Goal: Use online tool/utility: Utilize a website feature to perform a specific function

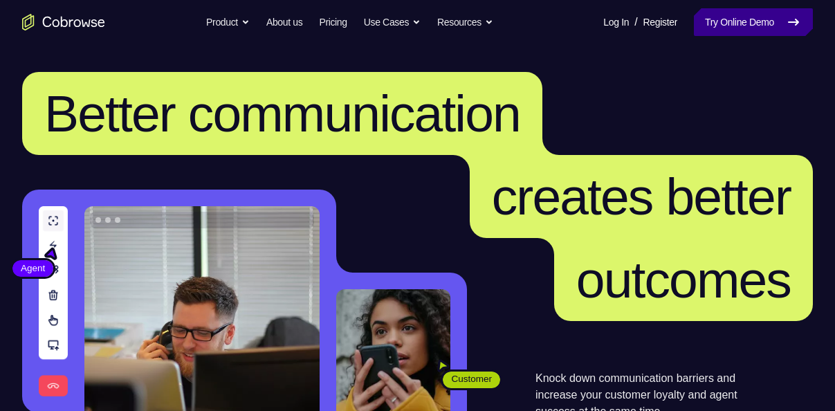
click at [731, 13] on link "Try Online Demo" at bounding box center [753, 22] width 119 height 28
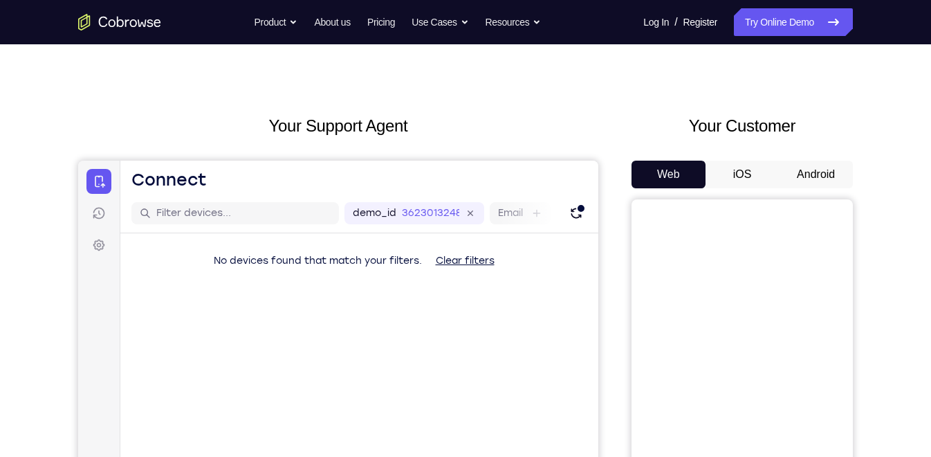
scroll to position [15, 0]
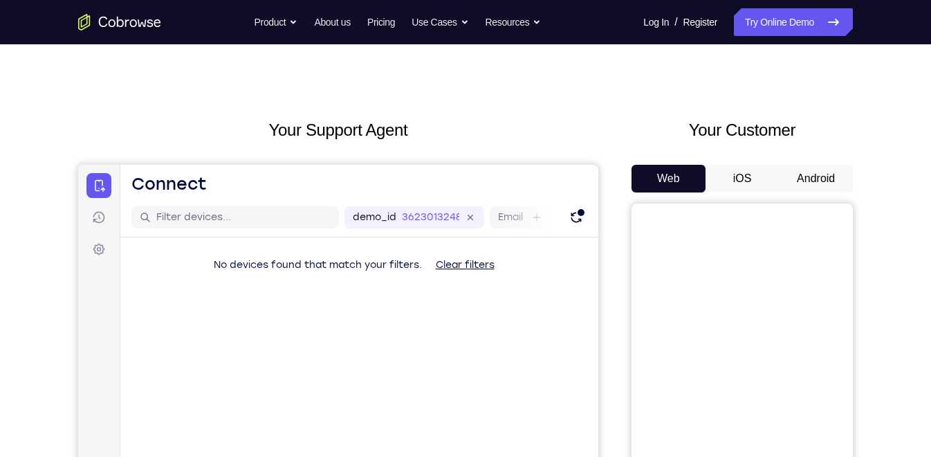
click at [809, 177] on button "Android" at bounding box center [816, 179] width 74 height 28
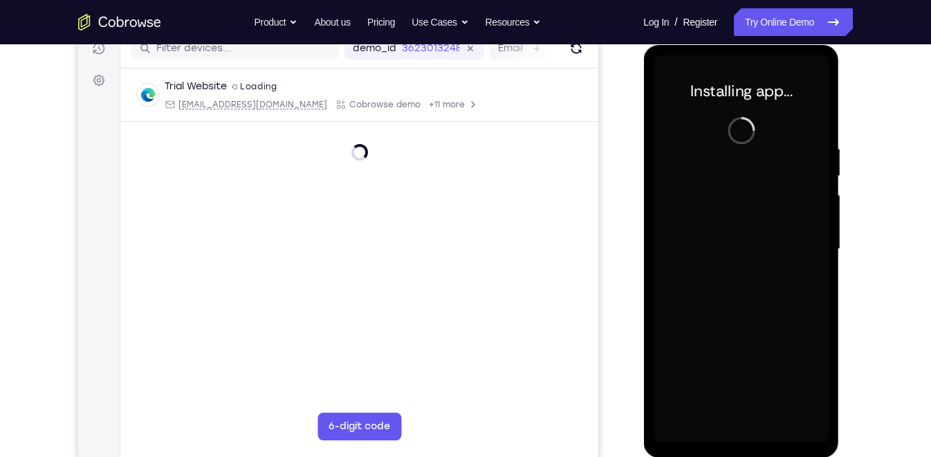
scroll to position [189, 0]
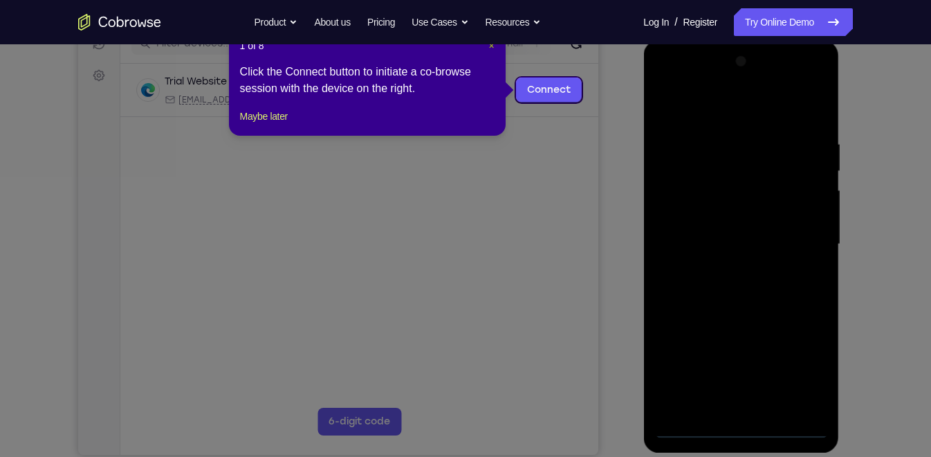
click at [491, 45] on span "×" at bounding box center [492, 45] width 6 height 11
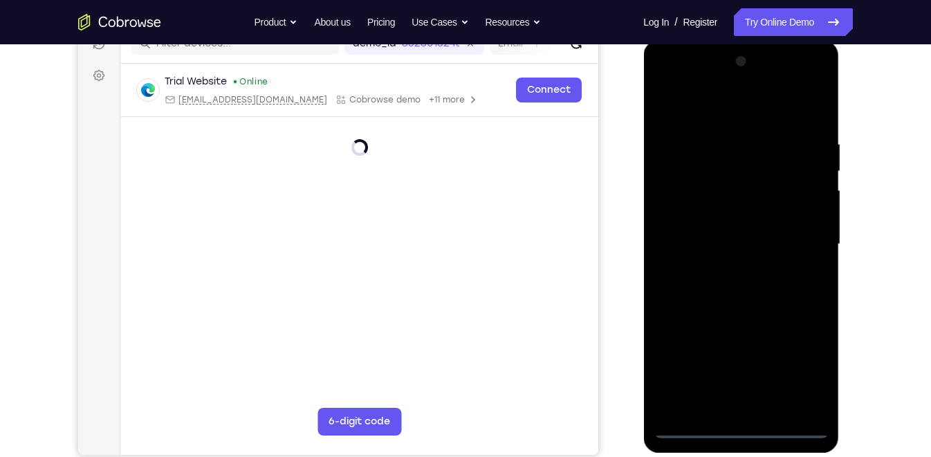
click at [742, 410] on div at bounding box center [741, 244] width 174 height 387
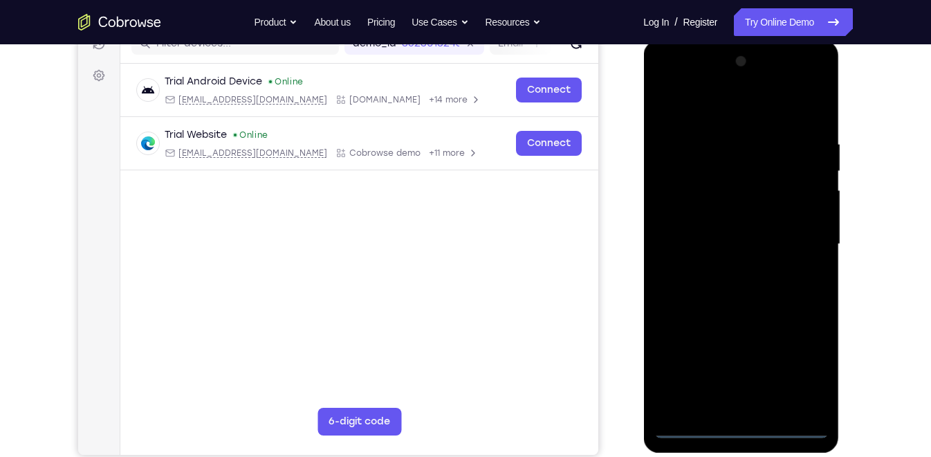
click at [803, 367] on div at bounding box center [741, 244] width 174 height 387
click at [733, 111] on div at bounding box center [741, 244] width 174 height 387
click at [804, 240] on div at bounding box center [741, 244] width 174 height 387
click at [726, 271] on div at bounding box center [741, 244] width 174 height 387
click at [704, 232] on div at bounding box center [741, 244] width 174 height 387
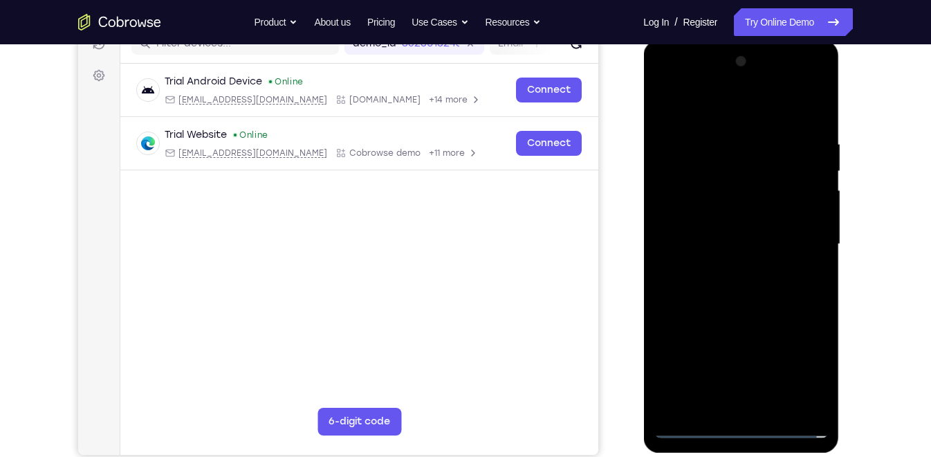
click at [719, 208] on div at bounding box center [741, 244] width 174 height 387
click at [725, 239] on div at bounding box center [741, 244] width 174 height 387
click at [747, 287] on div at bounding box center [741, 244] width 174 height 387
click at [740, 287] on div at bounding box center [741, 244] width 174 height 387
click at [742, 311] on div at bounding box center [741, 244] width 174 height 387
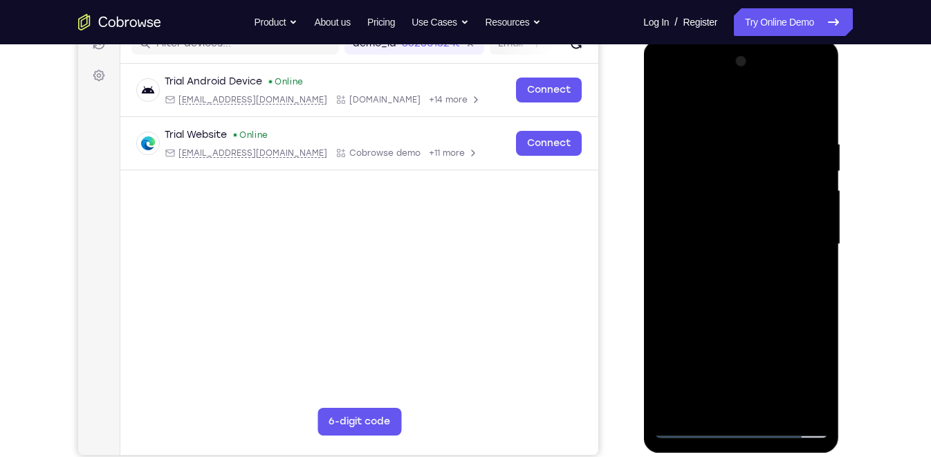
click at [818, 102] on div at bounding box center [741, 244] width 174 height 387
click at [691, 410] on div at bounding box center [741, 244] width 174 height 387
drag, startPoint x: 810, startPoint y: 141, endPoint x: 707, endPoint y: 158, distance: 104.5
click at [707, 158] on div at bounding box center [741, 244] width 174 height 387
drag, startPoint x: 790, startPoint y: 129, endPoint x: 703, endPoint y: 140, distance: 88.0
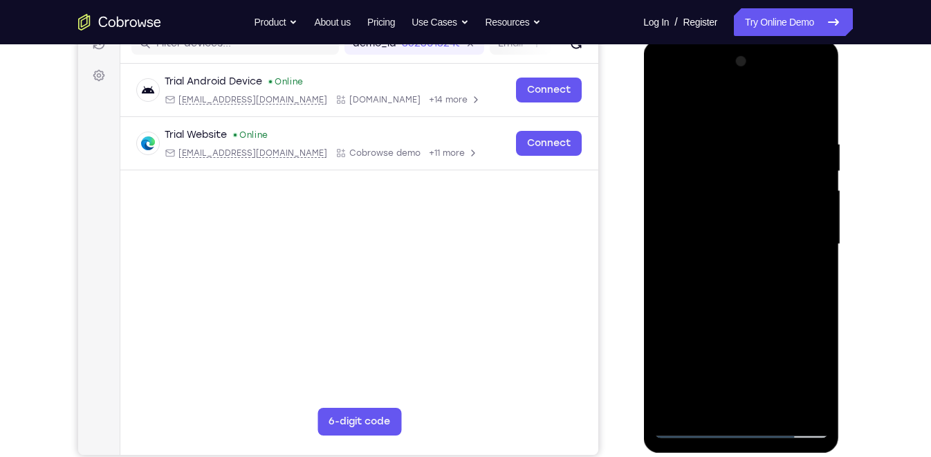
click at [703, 140] on div at bounding box center [741, 244] width 174 height 387
drag, startPoint x: 702, startPoint y: 141, endPoint x: 895, endPoint y: 132, distance: 193.3
click at [834, 132] on html "Online web based iOS Simulators and Android Emulators. Run iPhone, iPad, Mobile…" at bounding box center [742, 247] width 197 height 415
click at [723, 134] on div at bounding box center [741, 244] width 174 height 387
click at [796, 403] on div at bounding box center [741, 244] width 174 height 387
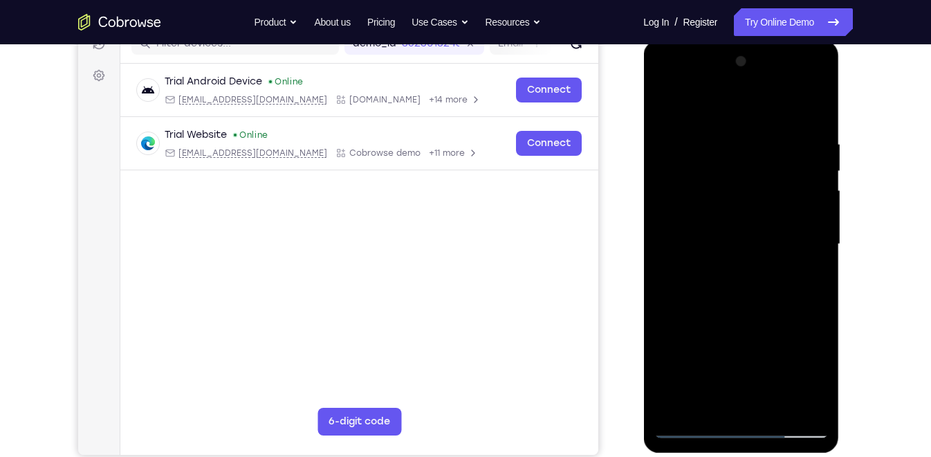
click at [808, 285] on div at bounding box center [741, 244] width 174 height 387
click at [806, 242] on div at bounding box center [741, 244] width 174 height 387
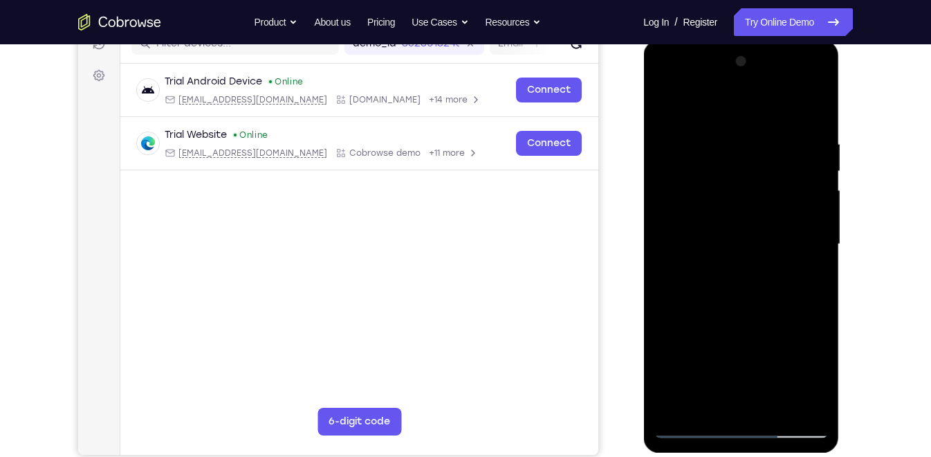
click at [806, 242] on div at bounding box center [741, 244] width 174 height 387
click at [796, 401] on div at bounding box center [741, 244] width 174 height 387
click at [807, 234] on div at bounding box center [741, 244] width 174 height 387
click at [804, 257] on div at bounding box center [741, 244] width 174 height 387
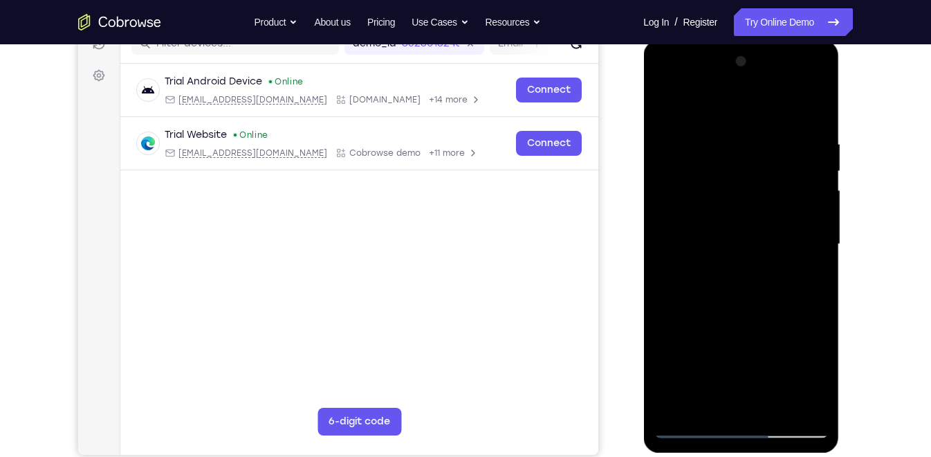
click at [796, 403] on div at bounding box center [741, 244] width 174 height 387
click at [812, 206] on div at bounding box center [741, 244] width 174 height 387
click at [811, 106] on div at bounding box center [741, 244] width 174 height 387
drag, startPoint x: 740, startPoint y: 159, endPoint x: 751, endPoint y: 316, distance: 157.5
click at [751, 316] on div at bounding box center [741, 244] width 174 height 387
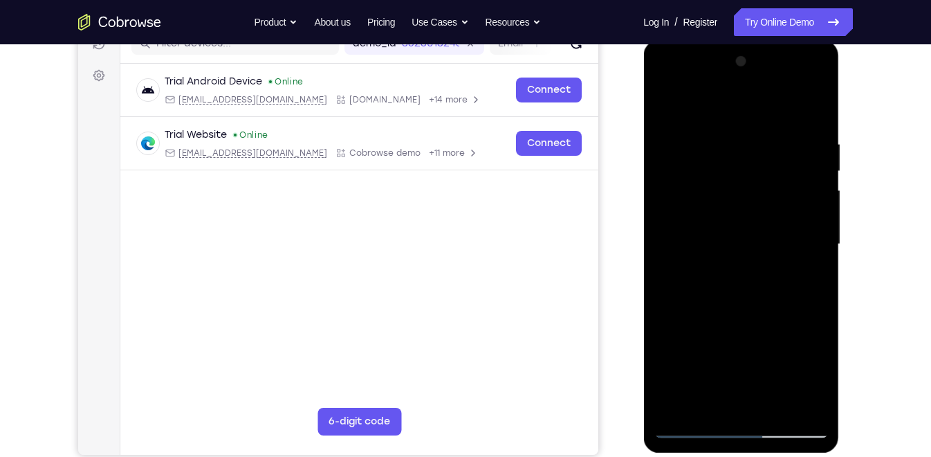
drag, startPoint x: 746, startPoint y: 107, endPoint x: 752, endPoint y: 268, distance: 161.3
click at [752, 268] on div at bounding box center [741, 244] width 174 height 387
drag, startPoint x: 815, startPoint y: 125, endPoint x: 725, endPoint y: 143, distance: 91.7
click at [725, 143] on div at bounding box center [741, 244] width 174 height 387
click at [725, 135] on div at bounding box center [741, 244] width 174 height 387
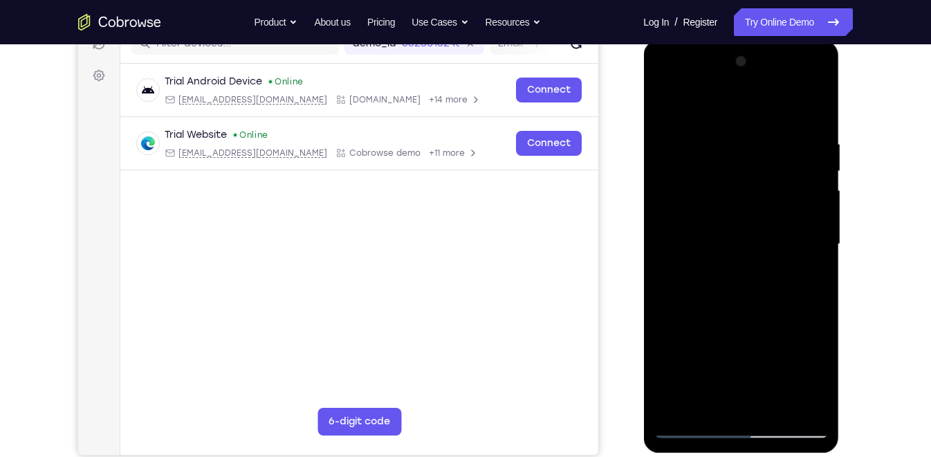
click at [821, 254] on div at bounding box center [741, 244] width 174 height 387
click at [671, 252] on div at bounding box center [741, 244] width 174 height 387
click at [794, 401] on div at bounding box center [741, 244] width 174 height 387
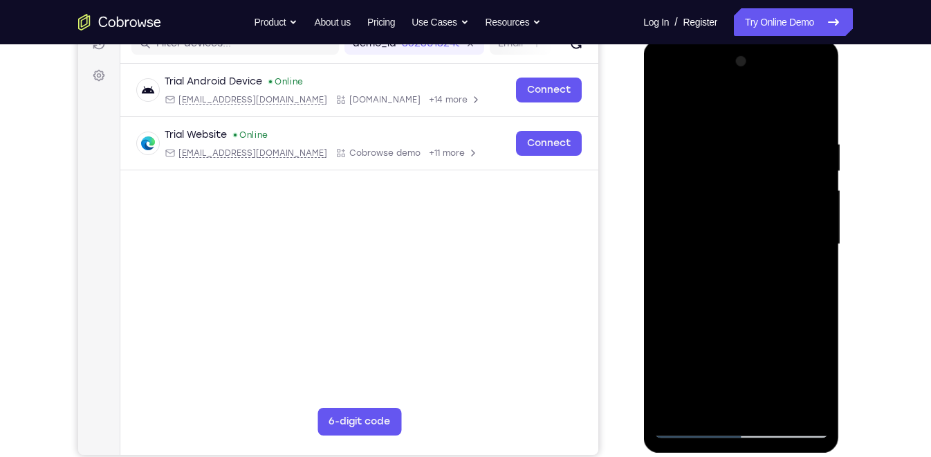
click at [810, 310] on div at bounding box center [741, 244] width 174 height 387
click at [810, 280] on div at bounding box center [741, 244] width 174 height 387
click at [804, 250] on div at bounding box center [741, 244] width 174 height 387
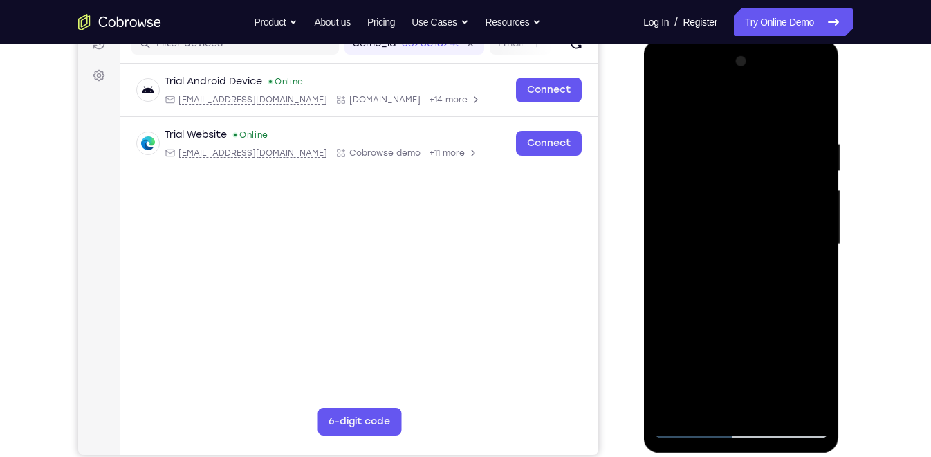
click at [802, 222] on div at bounding box center [741, 244] width 174 height 387
click at [664, 289] on div at bounding box center [741, 244] width 174 height 387
click at [775, 401] on div at bounding box center [741, 244] width 174 height 387
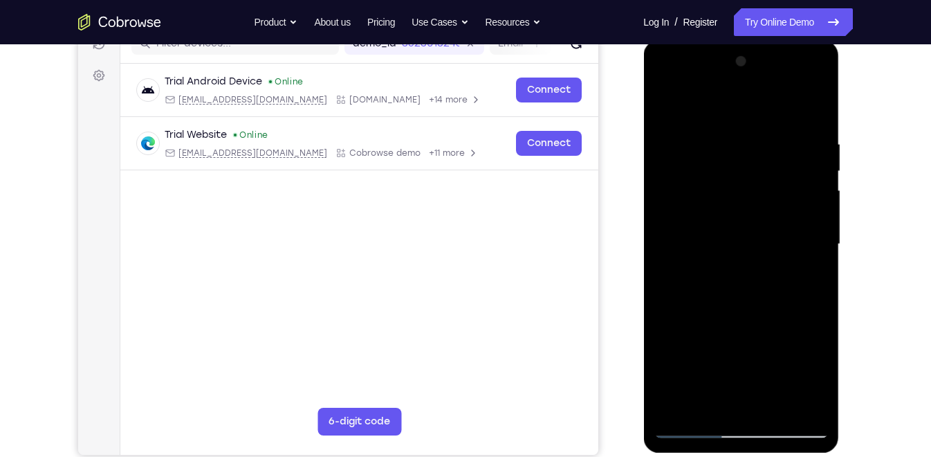
click at [740, 316] on div at bounding box center [741, 244] width 174 height 387
click at [801, 194] on div at bounding box center [741, 244] width 174 height 387
click at [808, 198] on div at bounding box center [741, 244] width 174 height 387
click at [759, 122] on div at bounding box center [741, 244] width 174 height 387
click at [677, 102] on div at bounding box center [741, 244] width 174 height 387
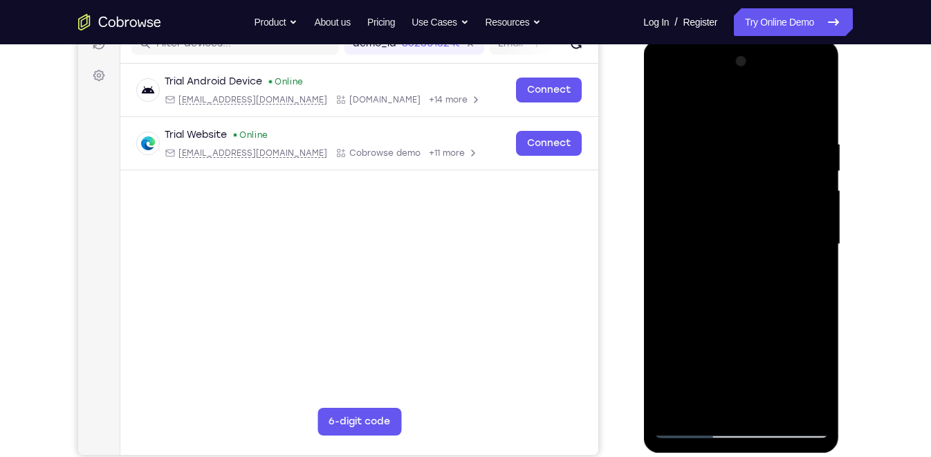
click at [677, 102] on div at bounding box center [741, 244] width 174 height 387
click at [823, 169] on div at bounding box center [741, 244] width 174 height 387
click at [662, 165] on div at bounding box center [741, 244] width 174 height 387
